Goal: Check status: Check status

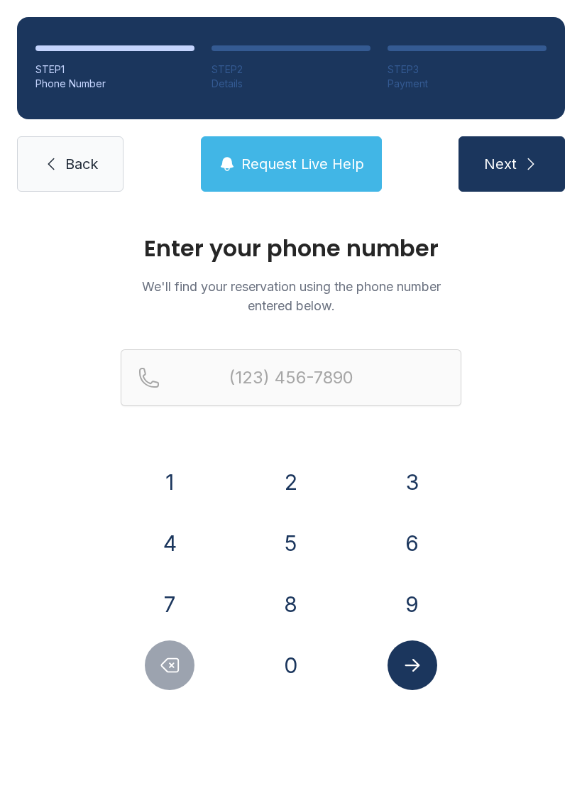
click at [293, 600] on button "8" at bounding box center [291, 604] width 50 height 50
click at [293, 666] on button "0" at bounding box center [291, 665] width 50 height 50
click at [417, 478] on button "3" at bounding box center [412, 482] width 50 height 50
click at [183, 534] on button "4" at bounding box center [170, 543] width 50 height 50
click at [170, 469] on button "1" at bounding box center [170, 482] width 50 height 50
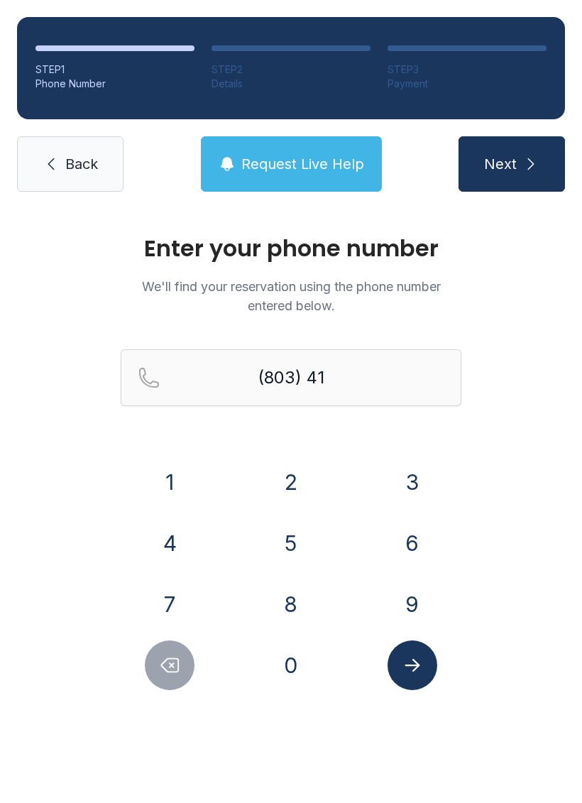
click at [405, 478] on button "3" at bounding box center [412, 482] width 50 height 50
click at [176, 478] on button "1" at bounding box center [170, 482] width 50 height 50
click at [407, 537] on button "6" at bounding box center [412, 543] width 50 height 50
click at [291, 653] on button "0" at bounding box center [291, 665] width 50 height 50
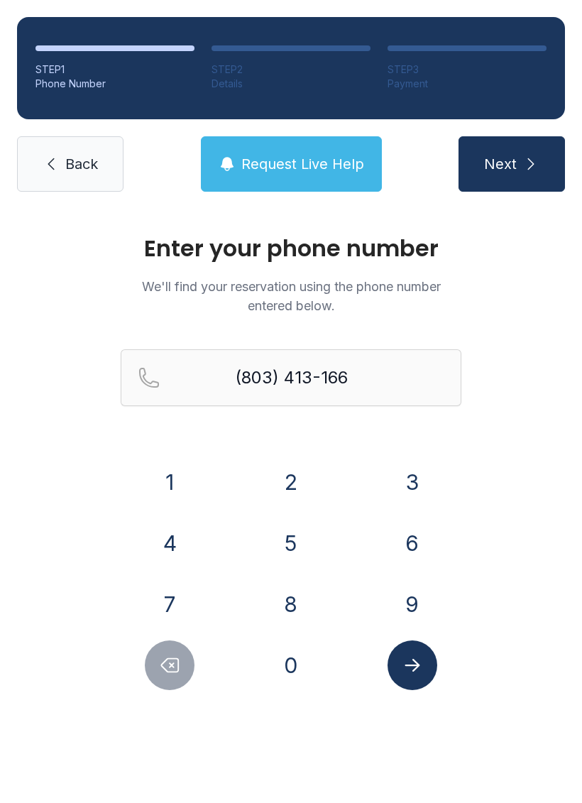
type input "[PHONE_NUMBER]"
click at [425, 670] on button "Submit lookup form" at bounding box center [412, 665] width 50 height 50
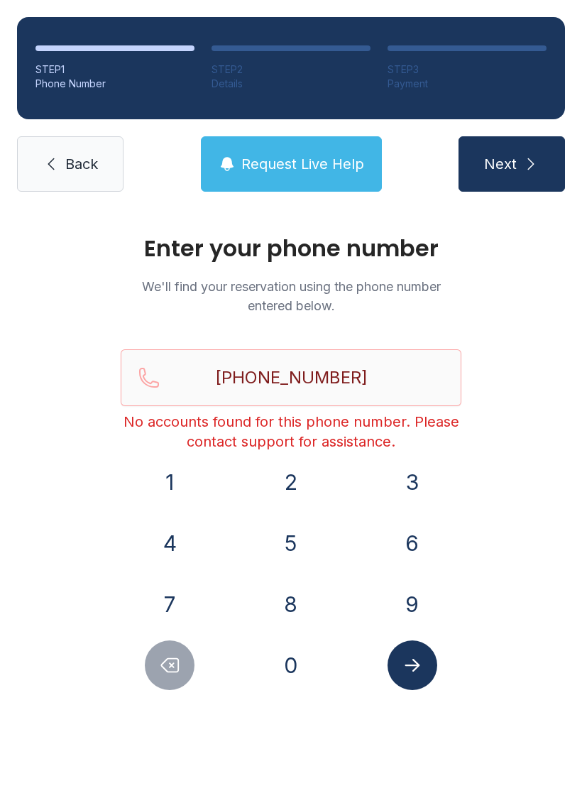
click at [416, 672] on icon "Submit lookup form" at bounding box center [412, 664] width 21 height 21
click at [417, 676] on button "Submit lookup form" at bounding box center [412, 665] width 50 height 50
